Goal: Information Seeking & Learning: Learn about a topic

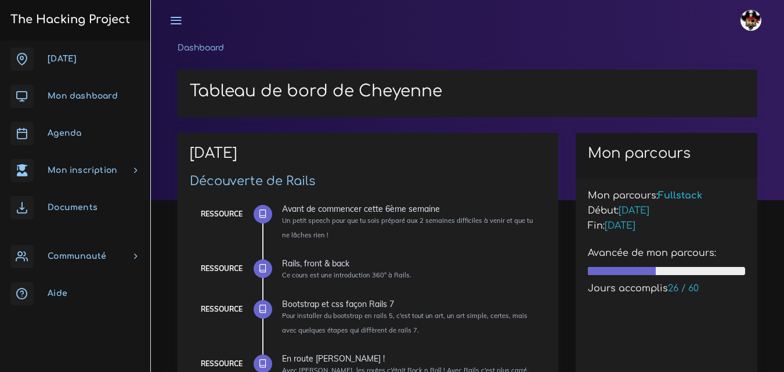
click at [47, 55] on link "[DATE]" at bounding box center [75, 59] width 150 height 37
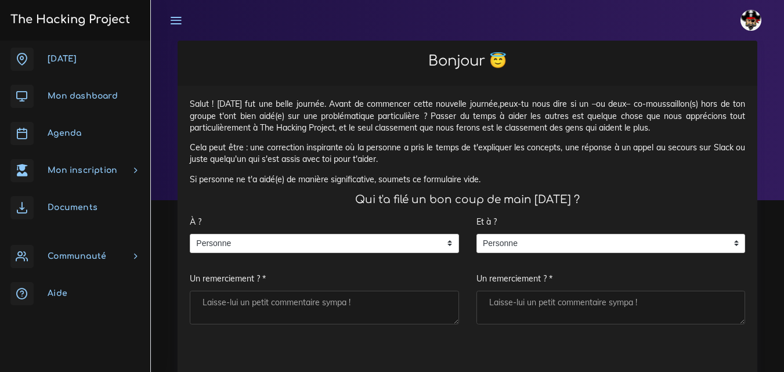
click at [278, 308] on textarea "Un remerciement ? *" at bounding box center [324, 308] width 269 height 34
click at [290, 246] on span "Personne" at bounding box center [315, 243] width 251 height 19
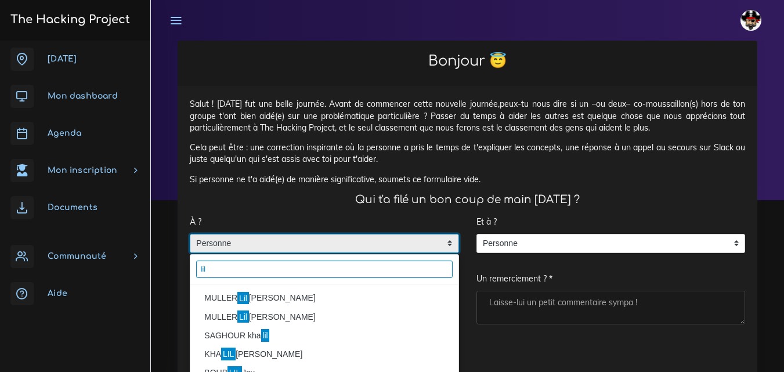
type input "lil"
click at [226, 294] on li "MULLER [PERSON_NAME]" at bounding box center [324, 298] width 268 height 19
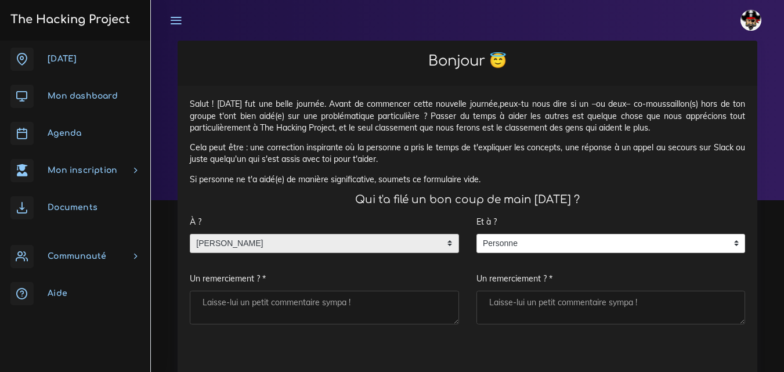
click at [296, 308] on textarea "Un remerciement ? *" at bounding box center [324, 308] width 269 height 34
type textarea "Merci"
click at [540, 294] on textarea "Un remerciement ? *" at bounding box center [610, 308] width 269 height 34
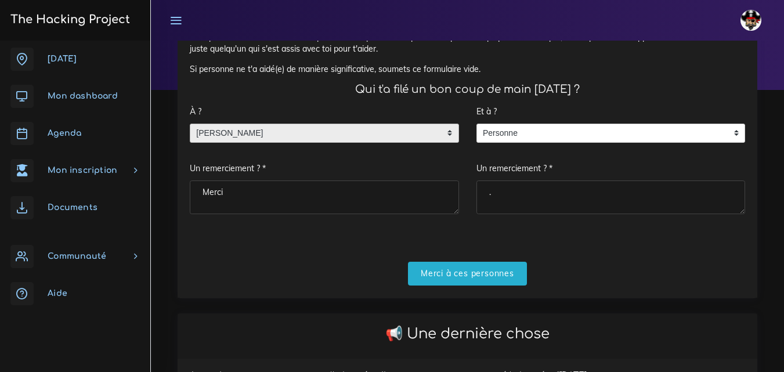
scroll to position [232, 0]
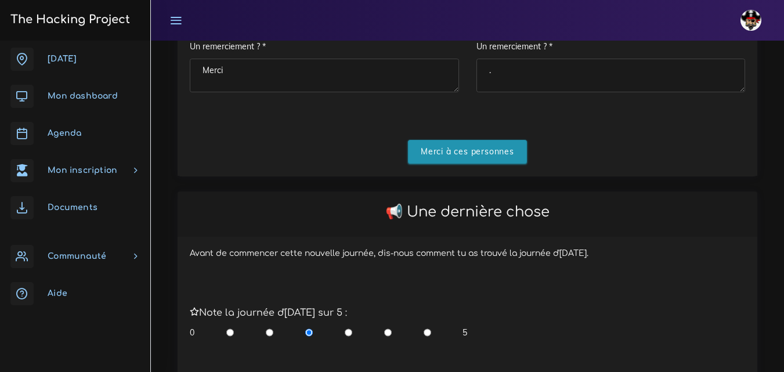
type textarea "."
click at [480, 157] on input "Merci à ces personnes" at bounding box center [467, 152] width 119 height 24
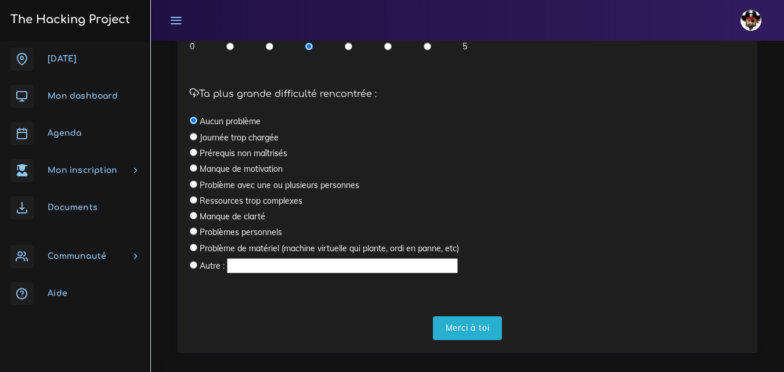
scroll to position [390, 0]
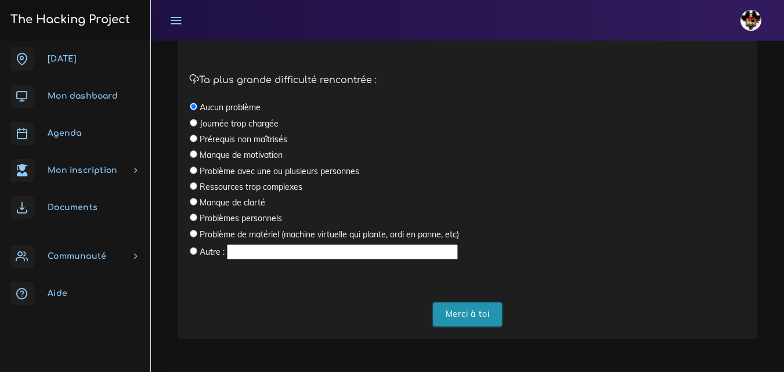
click at [490, 314] on input "Merci à toi" at bounding box center [468, 314] width 70 height 24
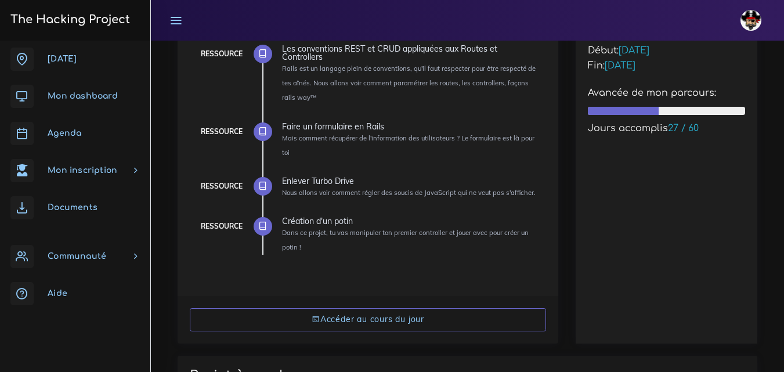
scroll to position [232, 0]
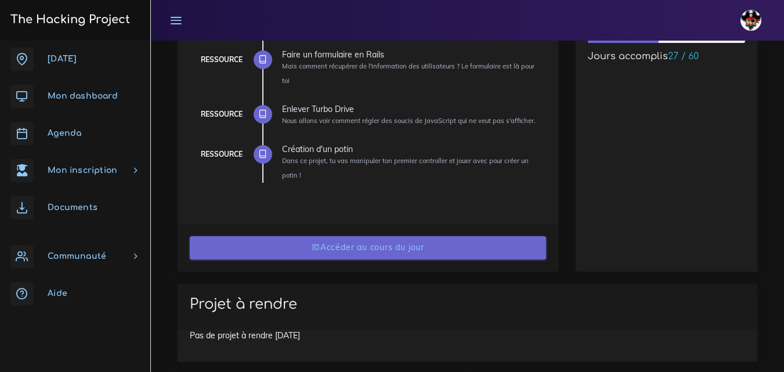
click at [291, 254] on link "Accéder au cours du jour" at bounding box center [368, 248] width 356 height 24
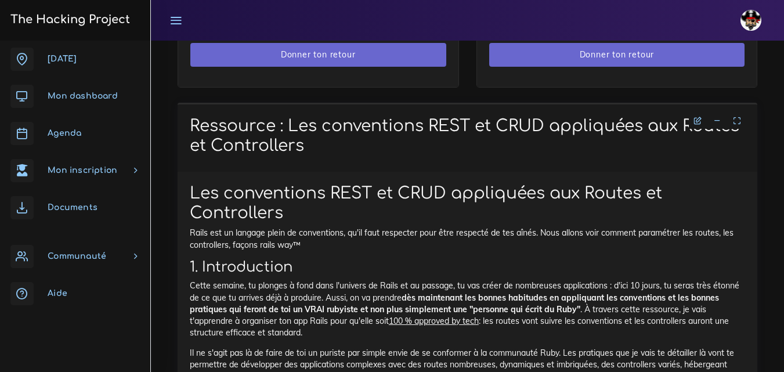
scroll to position [929, 0]
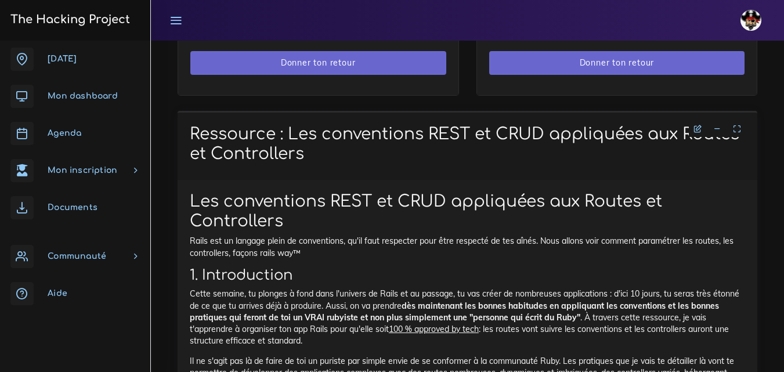
click at [742, 129] on link at bounding box center [736, 129] width 17 height 10
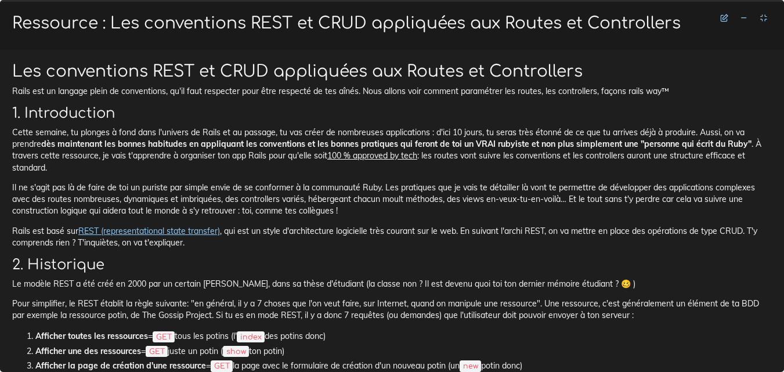
click at [760, 17] on icon at bounding box center [764, 18] width 8 height 8
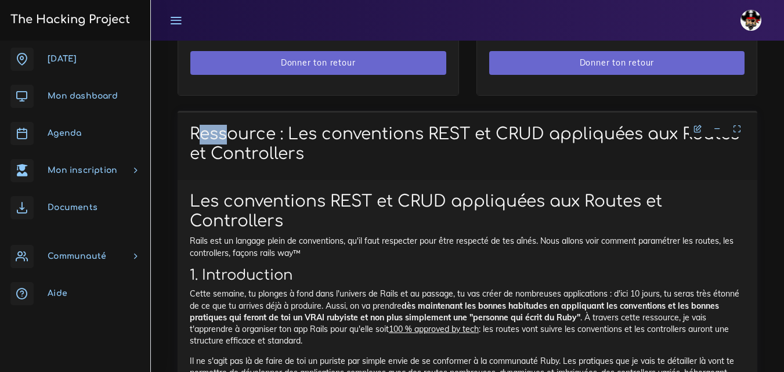
drag, startPoint x: 189, startPoint y: 128, endPoint x: 218, endPoint y: 138, distance: 30.1
click at [218, 138] on h1 "Ressource : Les conventions REST et CRUD appliquées aux Routes et Controllers" at bounding box center [467, 144] width 555 height 39
click at [338, 161] on h1 "Ressource : Les conventions REST et CRUD appliquées aux Routes et Controllers" at bounding box center [467, 144] width 555 height 39
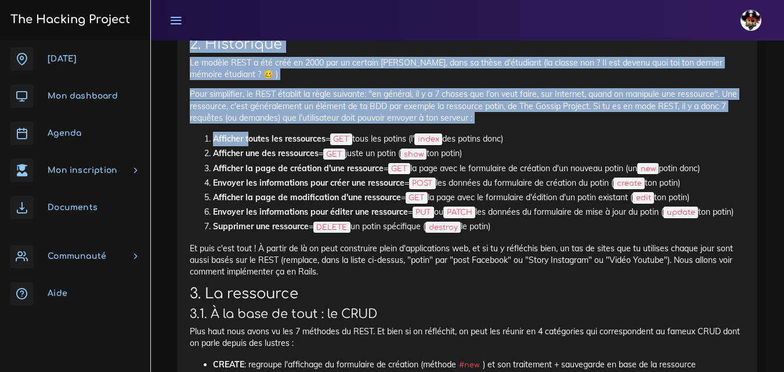
drag, startPoint x: 187, startPoint y: 130, endPoint x: 248, endPoint y: 140, distance: 61.2
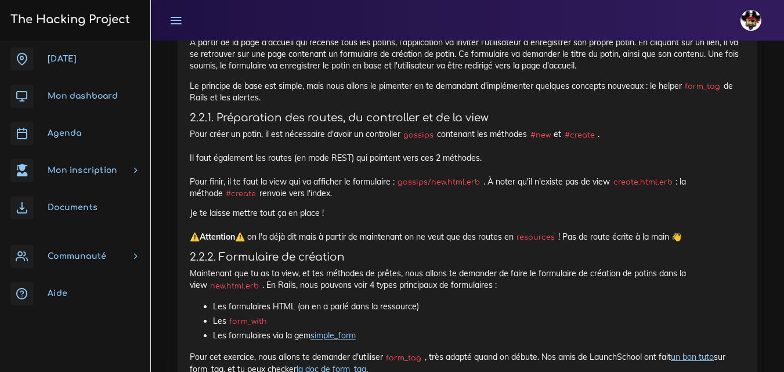
scroll to position [7428, 0]
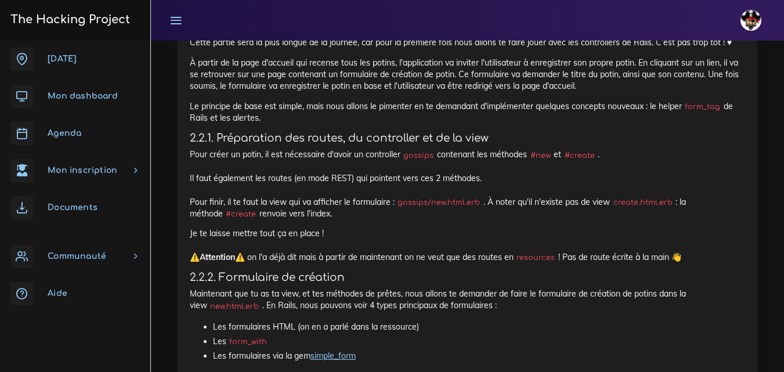
drag, startPoint x: 248, startPoint y: 140, endPoint x: 359, endPoint y: 103, distance: 116.9
copy div ": loremips d'sitametco ad elitseddoe t'incidid (utlabor #etdo ) ma ali enimadmi…"
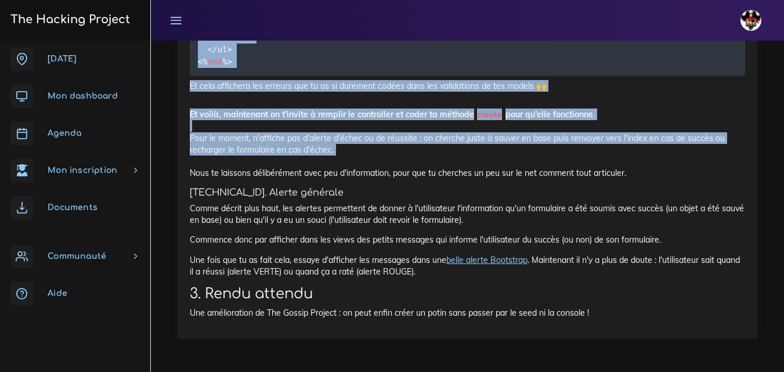
scroll to position [8959, 0]
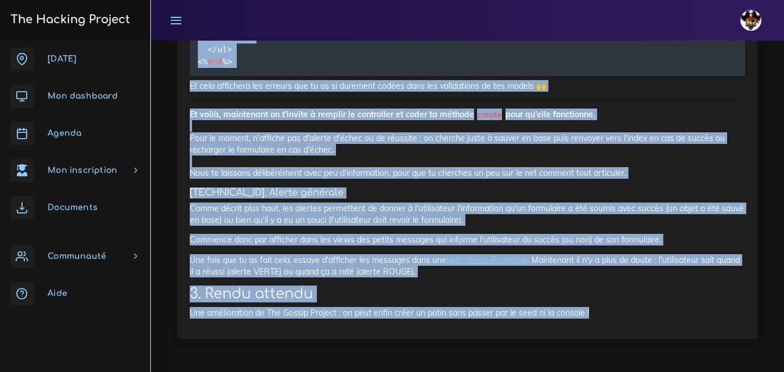
drag, startPoint x: 189, startPoint y: 145, endPoint x: 619, endPoint y: 349, distance: 475.8
copy div "Loremip : Dolorsit a'co adipi Elitsedd e'te incid Utla et dolore, ma ali enimad…"
